Goal: Task Accomplishment & Management: Complete application form

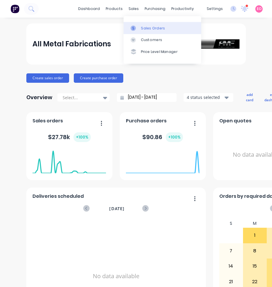
click at [137, 28] on div at bounding box center [135, 28] width 9 height 5
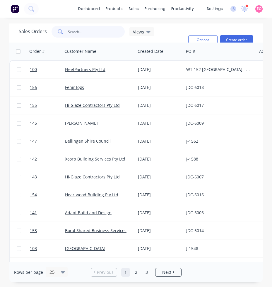
click at [74, 32] on input "text" at bounding box center [96, 32] width 57 height 12
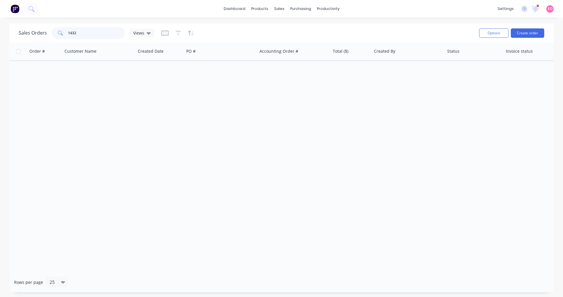
click at [77, 34] on input "1432" at bounding box center [96, 33] width 57 height 12
drag, startPoint x: 75, startPoint y: 32, endPoint x: 10, endPoint y: 27, distance: 65.3
click at [10, 27] on div "Sales Orders 1432 Views Options Create order" at bounding box center [281, 32] width 544 height 19
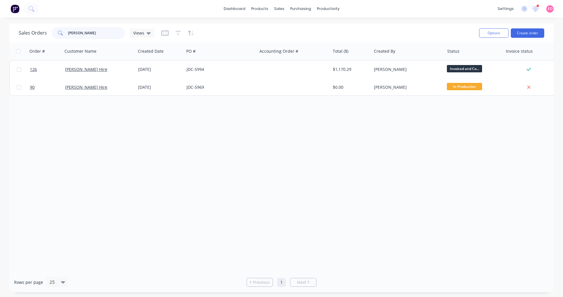
type input "[PERSON_NAME]"
click at [272, 39] on div "Options Create order" at bounding box center [510, 33] width 67 height 14
click at [272, 36] on button "Create order" at bounding box center [527, 32] width 33 height 9
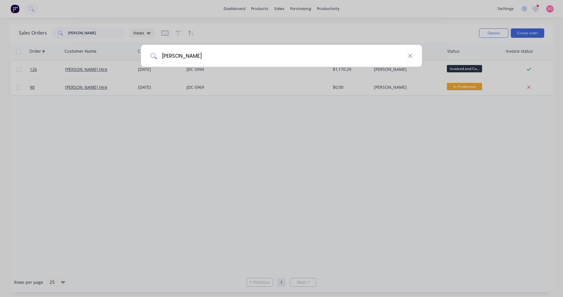
type input "[PERSON_NAME]"
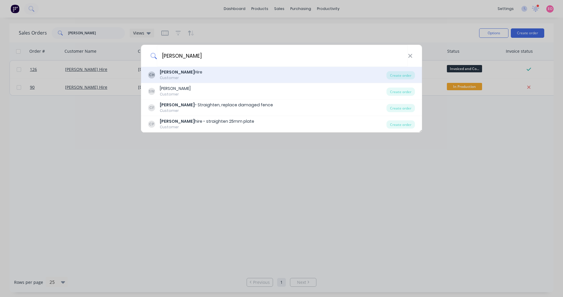
click at [193, 74] on div "[PERSON_NAME] Hire Customer" at bounding box center [267, 74] width 238 height 11
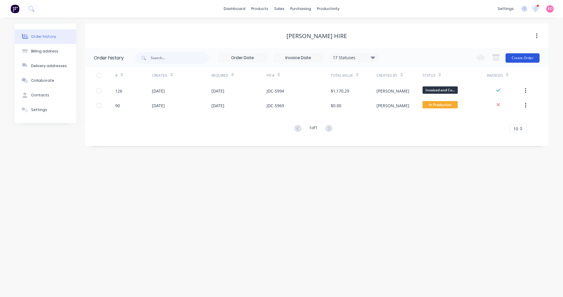
click at [272, 60] on button "Create Order" at bounding box center [523, 57] width 34 height 9
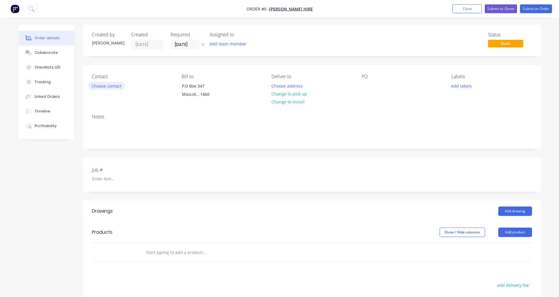
click at [111, 89] on button "Choose contact" at bounding box center [106, 86] width 36 height 8
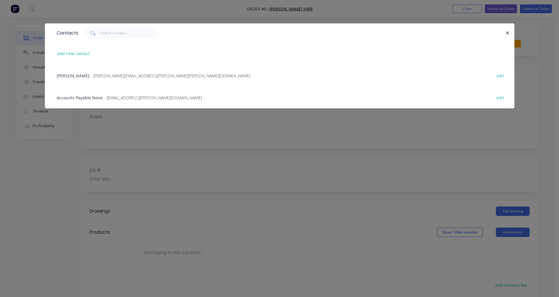
click at [82, 74] on span "[PERSON_NAME]" at bounding box center [73, 76] width 33 height 6
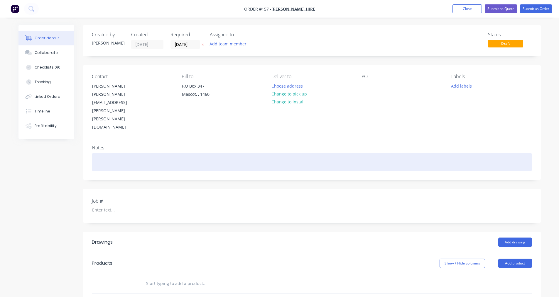
drag, startPoint x: 108, startPoint y: 132, endPoint x: 111, endPoint y: 133, distance: 3.3
click at [109, 153] on div at bounding box center [312, 162] width 440 height 18
click at [119, 153] on div at bounding box center [312, 162] width 440 height 18
paste div
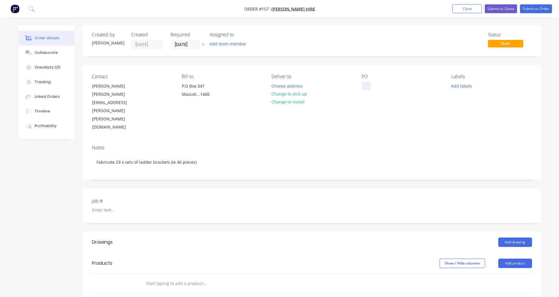
click at [272, 91] on div "PO" at bounding box center [401, 103] width 80 height 58
click at [272, 83] on div at bounding box center [365, 86] width 9 height 9
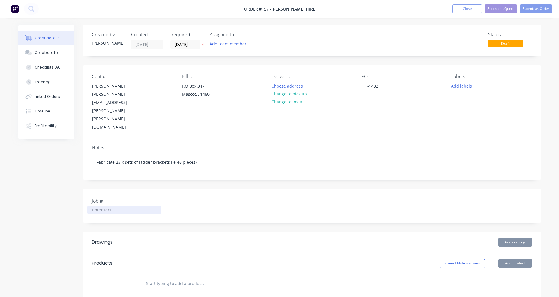
click at [101, 206] on div at bounding box center [123, 210] width 73 height 9
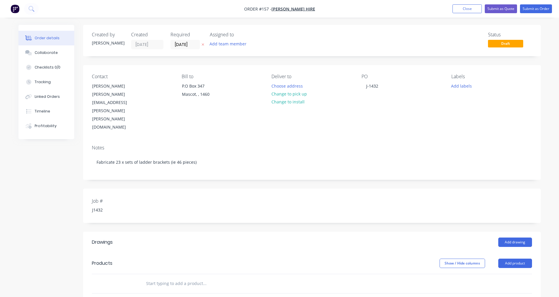
click at [166, 278] on input "text" at bounding box center [204, 284] width 117 height 12
paste input "Fabricate 23 x sets of ladder brackets (ie 46 pieces)"
type input "Fabricate 23 x sets of ladder brackets (ie 46 pieces)"
click at [272, 253] on header "Products Show / Hide columns Add product" at bounding box center [311, 263] width 457 height 21
click at [226, 44] on button "Add team member" at bounding box center [227, 44] width 43 height 8
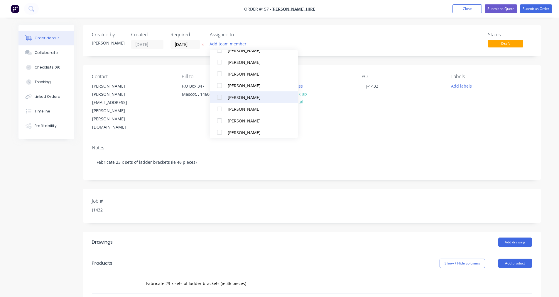
scroll to position [147, 0]
click at [221, 94] on div at bounding box center [219, 94] width 12 height 12
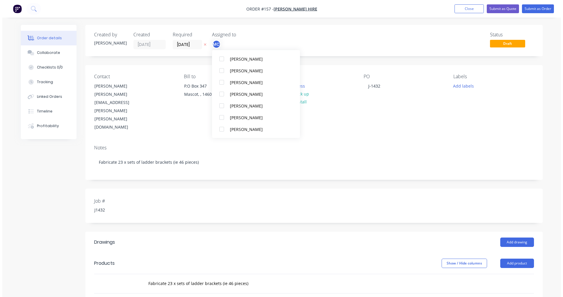
scroll to position [0, 0]
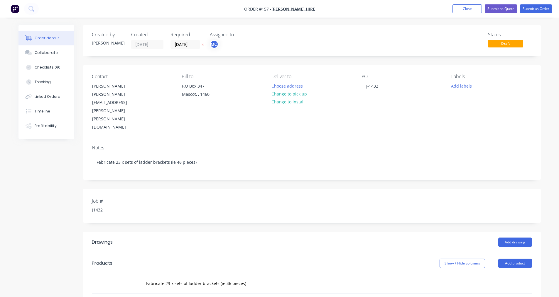
click at [272, 190] on div "Job # J1432" at bounding box center [311, 206] width 457 height 34
click at [272, 8] on button "Submit as Order" at bounding box center [536, 8] width 32 height 9
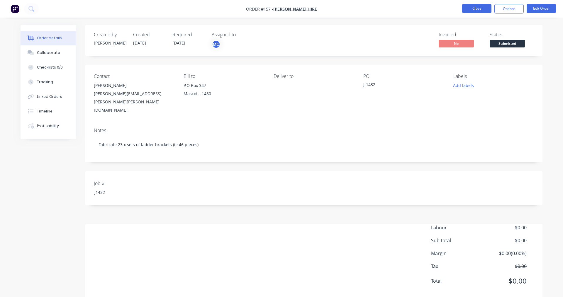
click at [272, 9] on button "Close" at bounding box center [476, 8] width 29 height 9
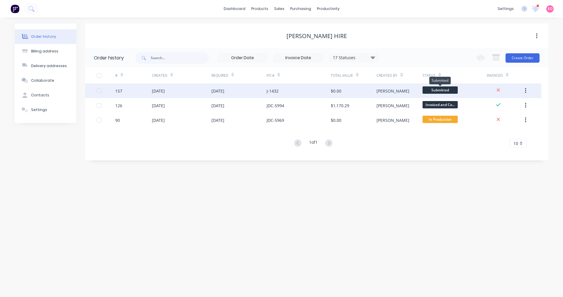
click at [272, 90] on span "Submitted" at bounding box center [440, 90] width 35 height 7
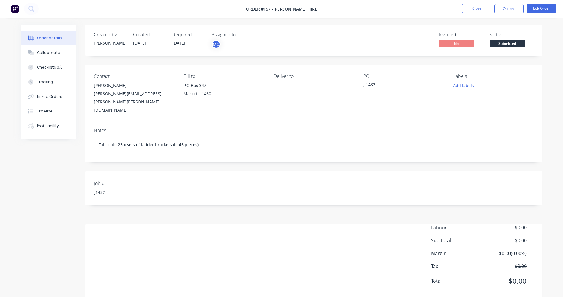
click at [272, 43] on span "Submitted" at bounding box center [507, 43] width 35 height 7
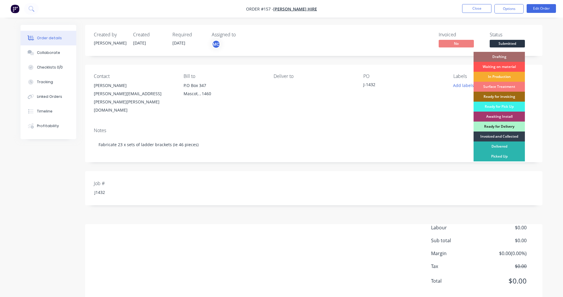
click at [272, 76] on div "In Production" at bounding box center [499, 77] width 51 height 10
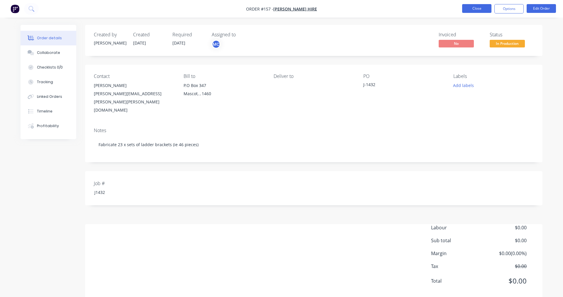
click at [272, 9] on button "Close" at bounding box center [476, 8] width 29 height 9
